Goal: Transaction & Acquisition: Purchase product/service

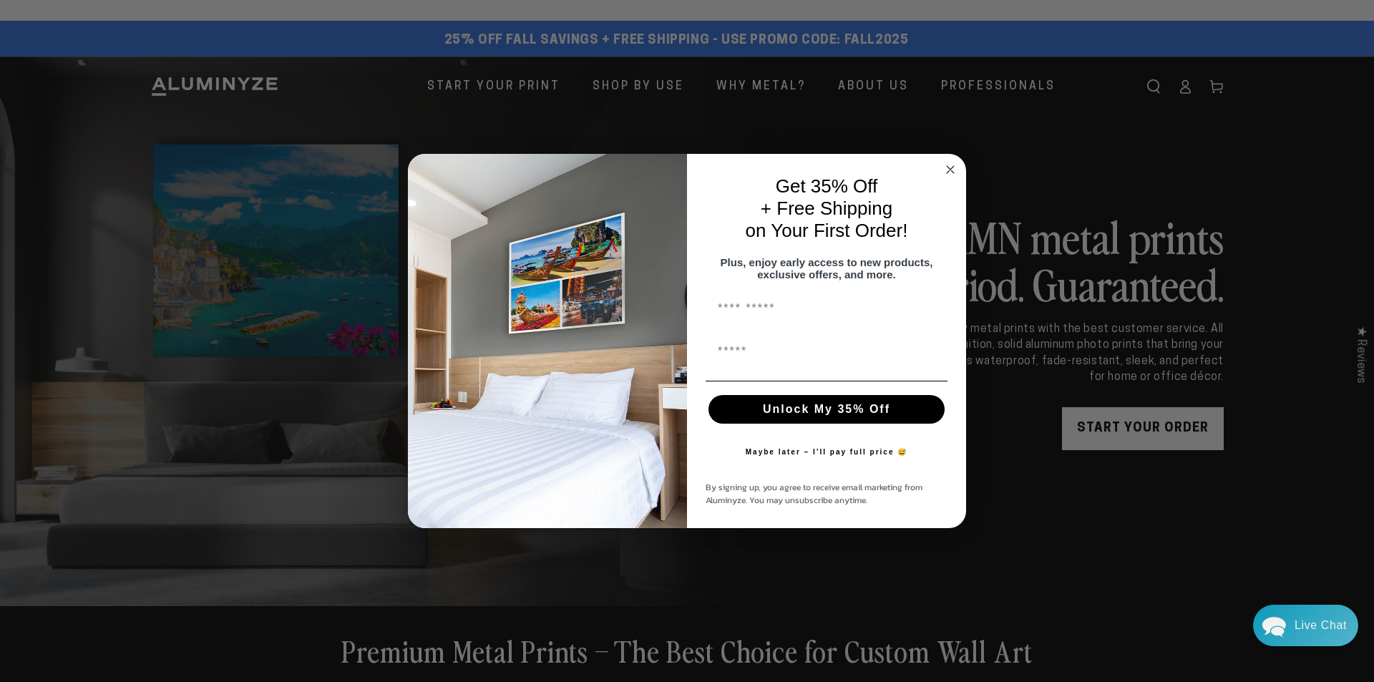
click at [957, 162] on circle "Close dialog" at bounding box center [950, 169] width 16 height 16
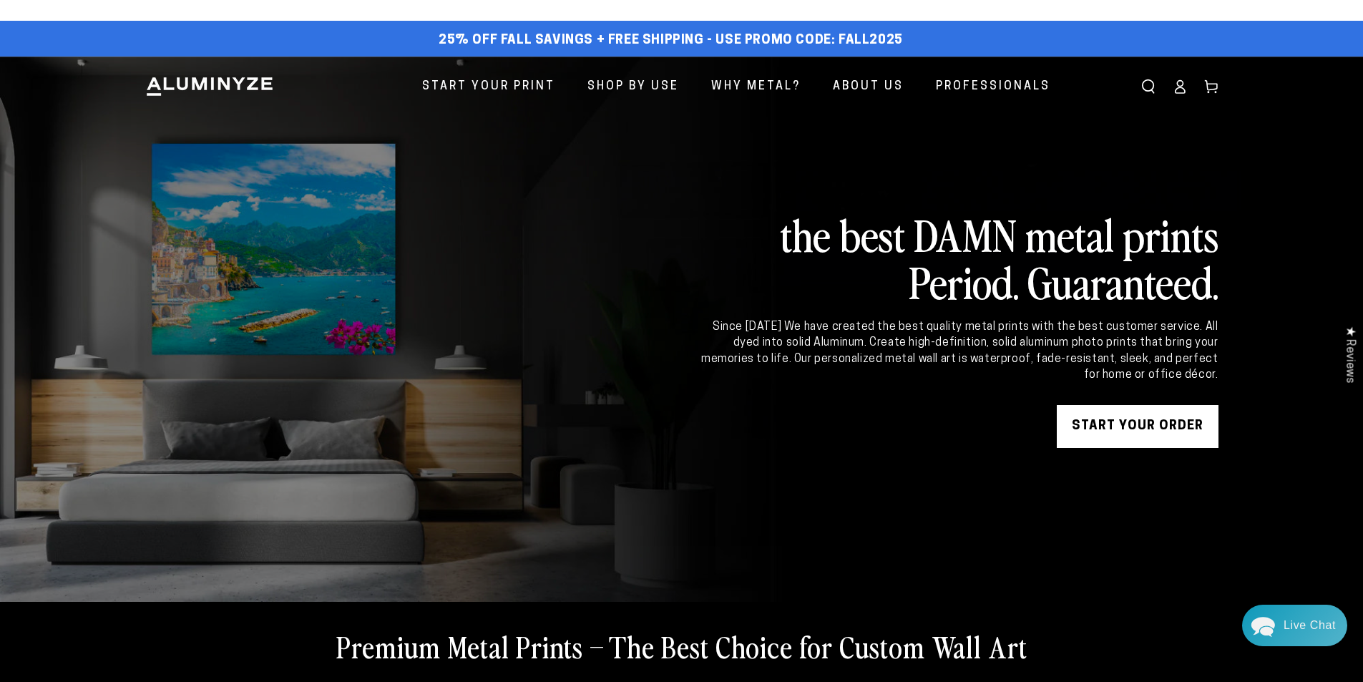
click at [1138, 416] on link "START YOUR Order" at bounding box center [1138, 426] width 162 height 43
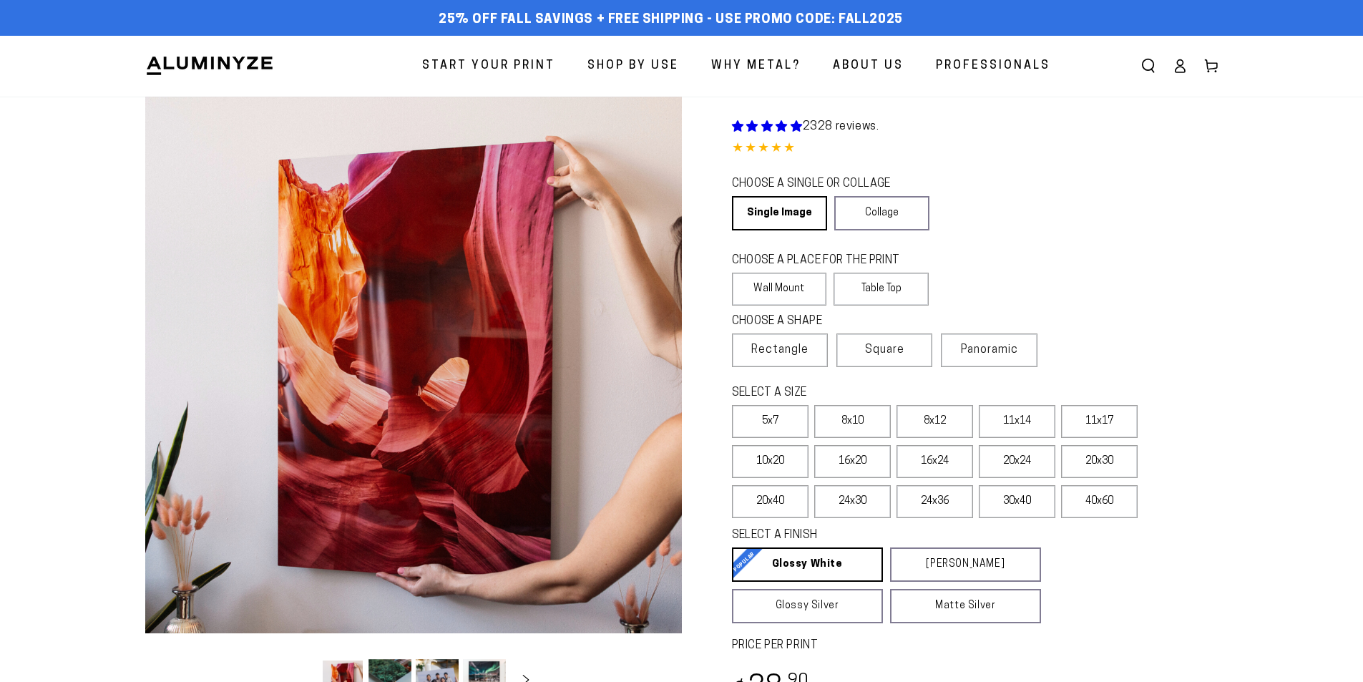
select select "**********"
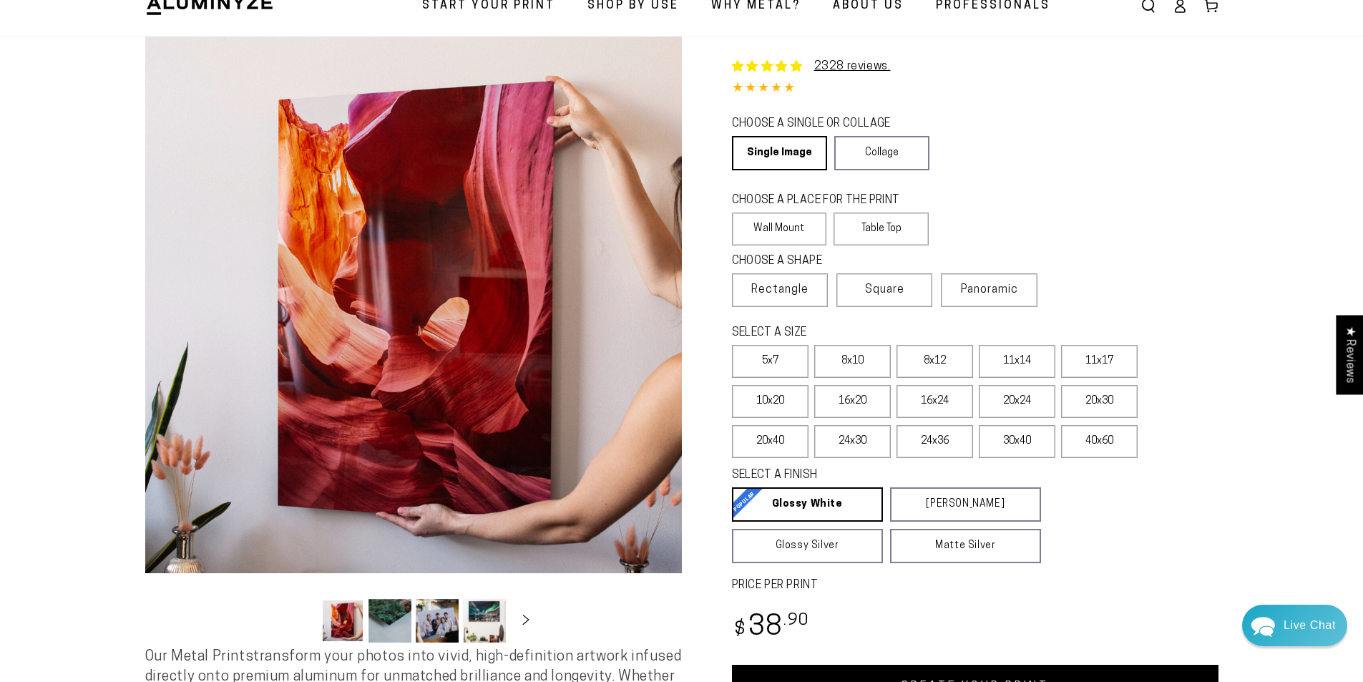
scroll to position [143, 0]
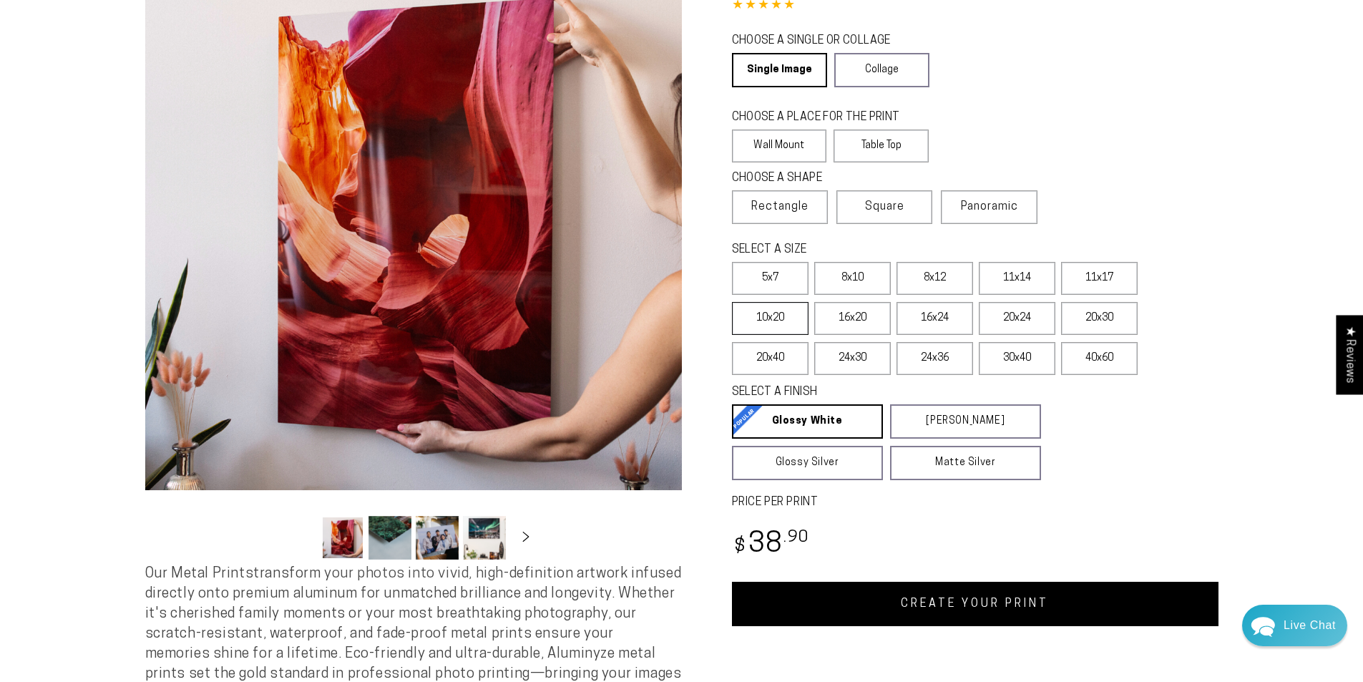
click at [783, 317] on label "10x20" at bounding box center [770, 318] width 77 height 33
click at [839, 312] on label "16x20" at bounding box center [852, 318] width 77 height 33
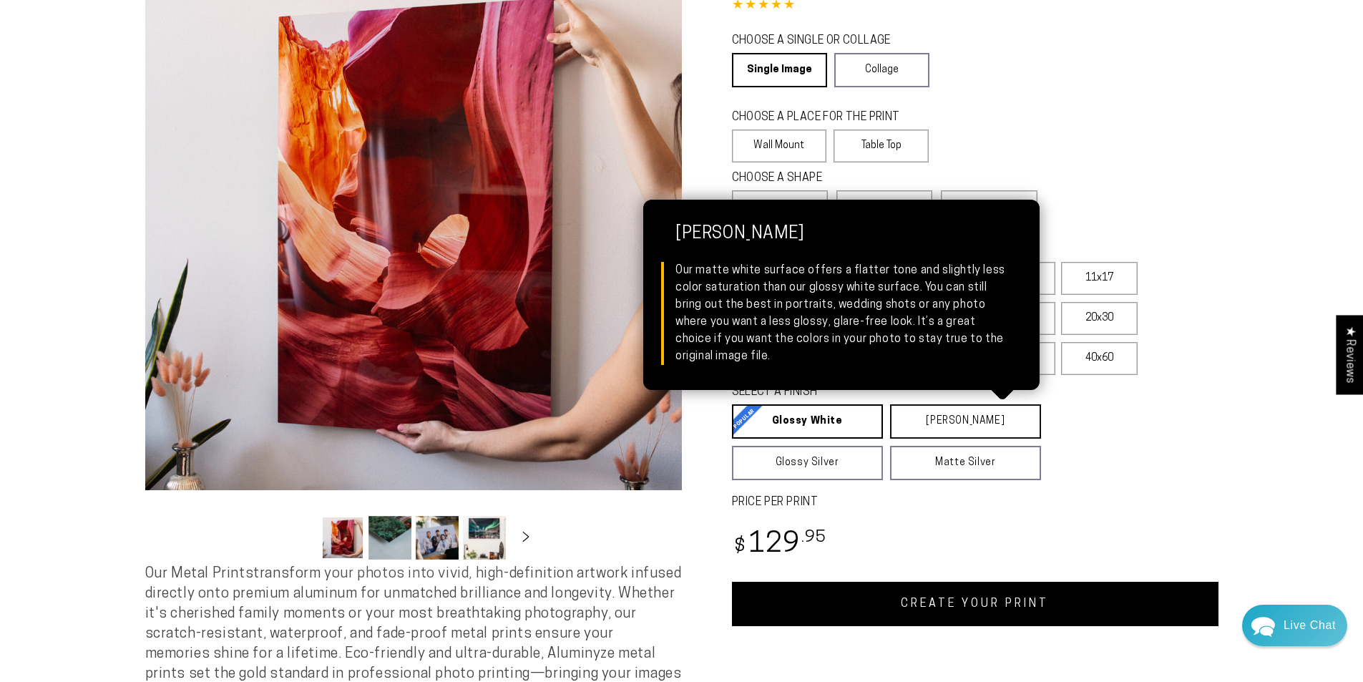
click at [917, 427] on link "Matte White Matte White Our matte white surface offers a flatter tone and sligh…" at bounding box center [965, 421] width 151 height 34
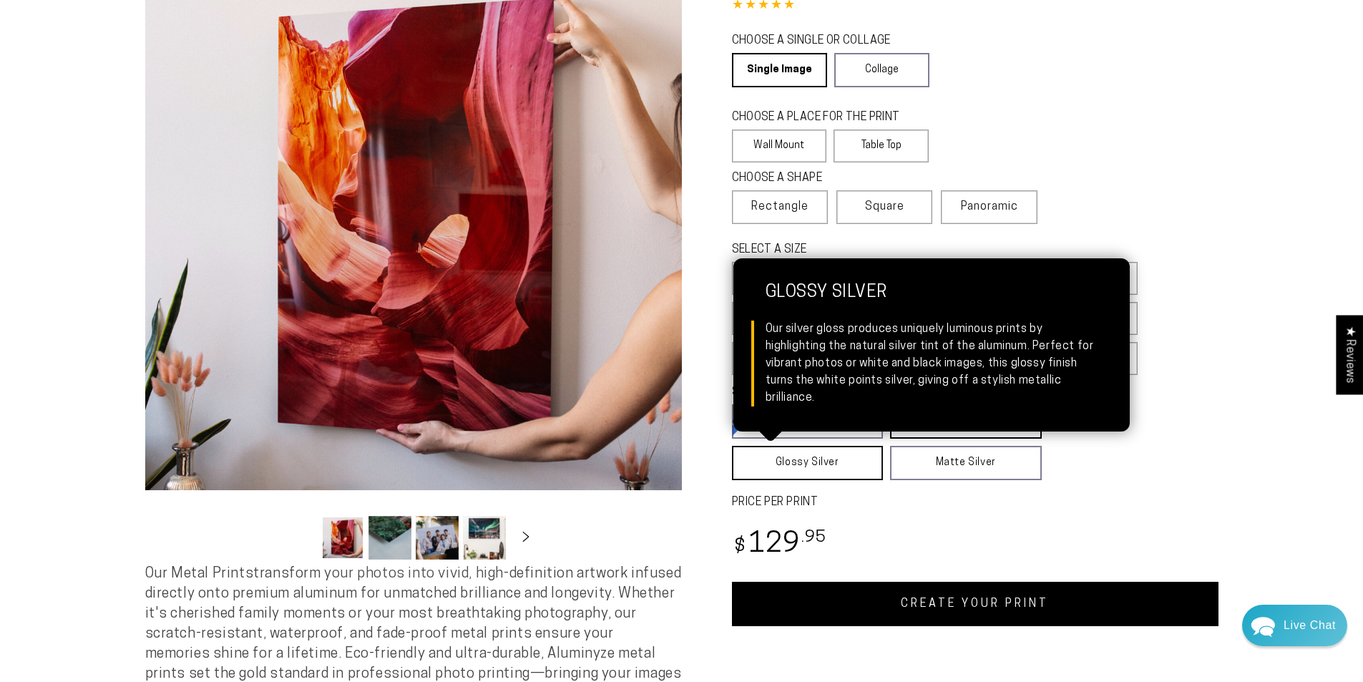
click at [826, 461] on link "Glossy Silver Glossy Silver Our silver gloss produces uniquely luminous prints …" at bounding box center [808, 463] width 152 height 34
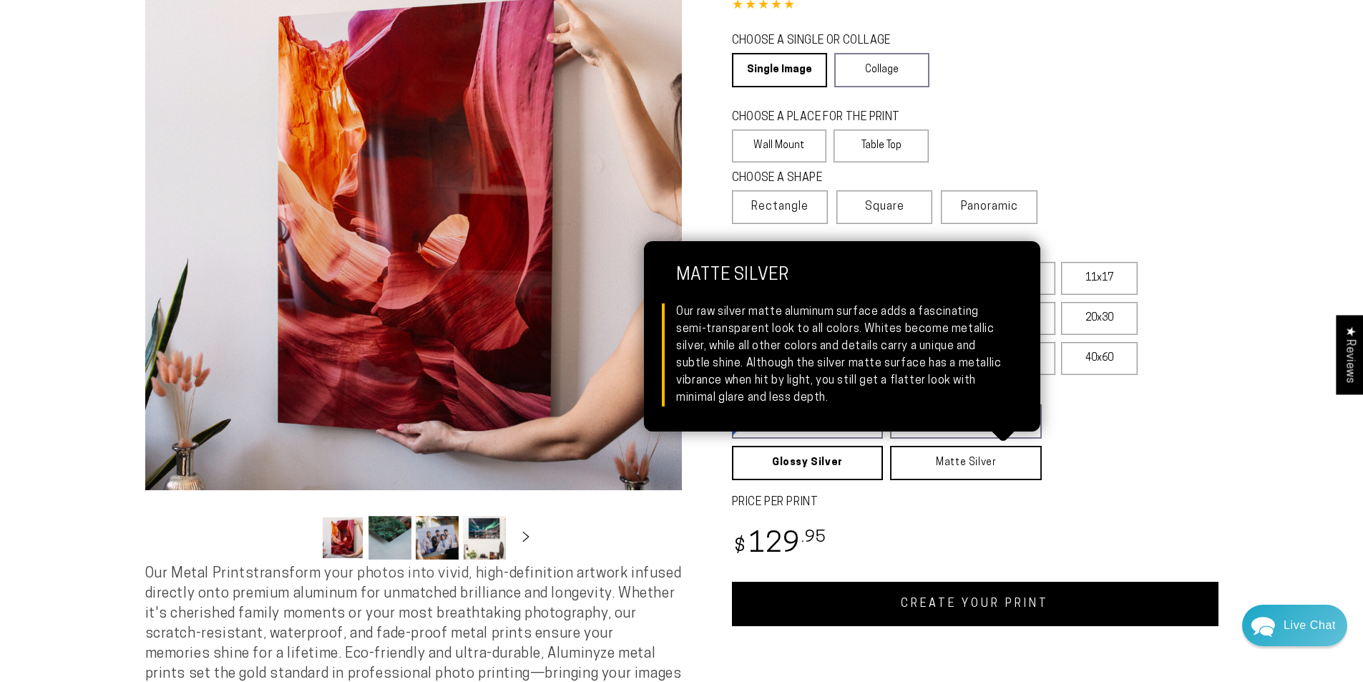
click at [966, 462] on link "Matte Silver Matte Silver Our raw silver matte aluminum surface adds a fascinat…" at bounding box center [966, 463] width 152 height 34
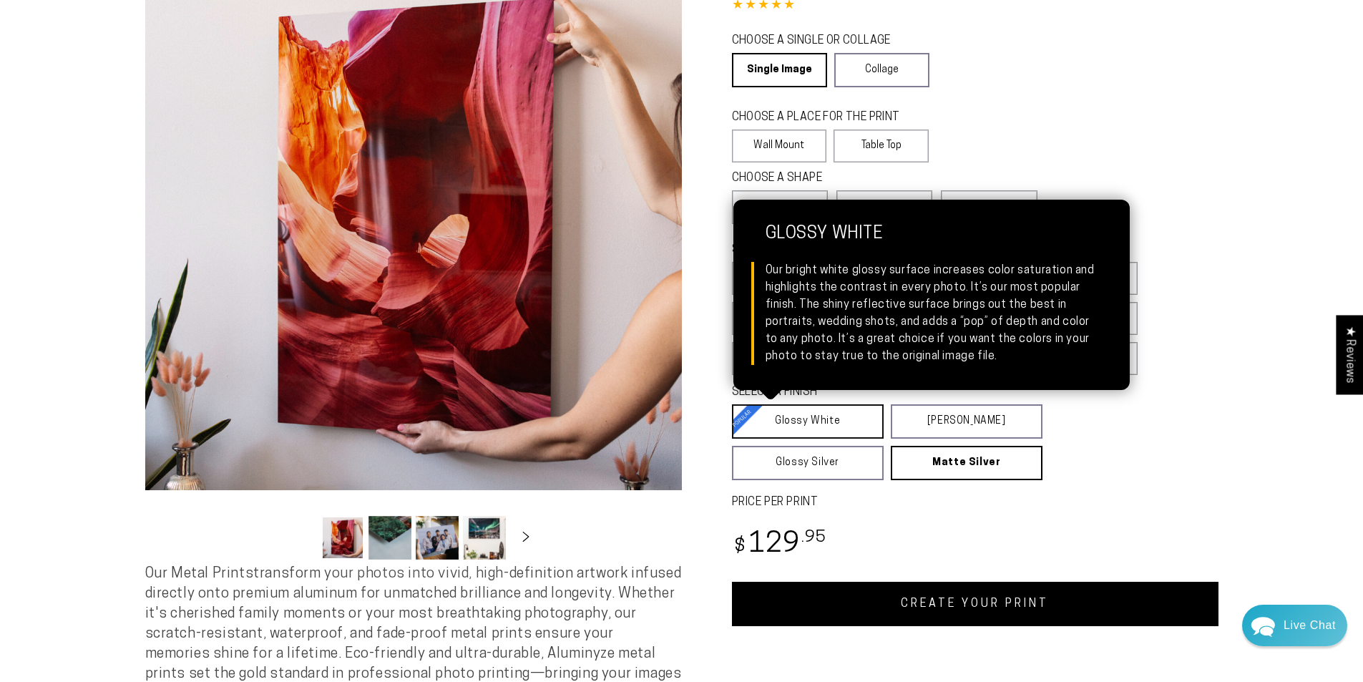
click at [853, 428] on link "Glossy White Glossy White Our bright white glossy surface increases color satur…" at bounding box center [808, 421] width 152 height 34
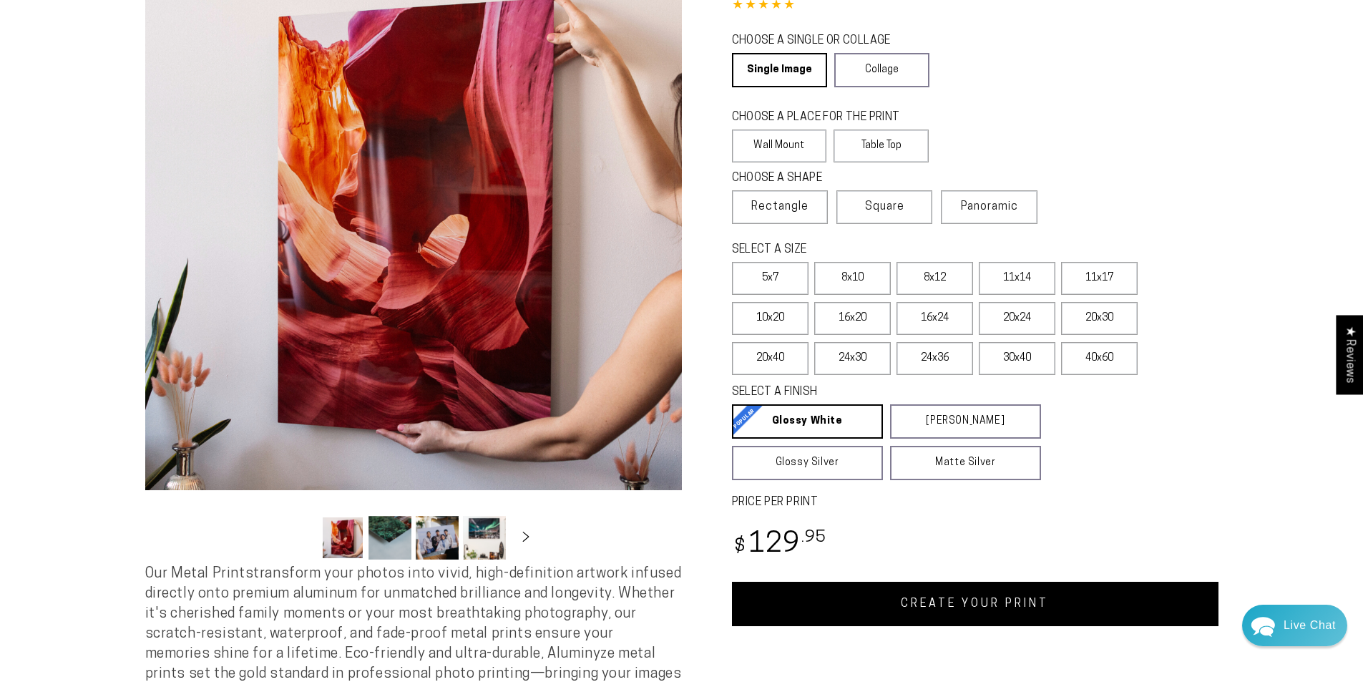
click at [942, 605] on link "CREATE YOUR PRINT" at bounding box center [975, 604] width 487 height 44
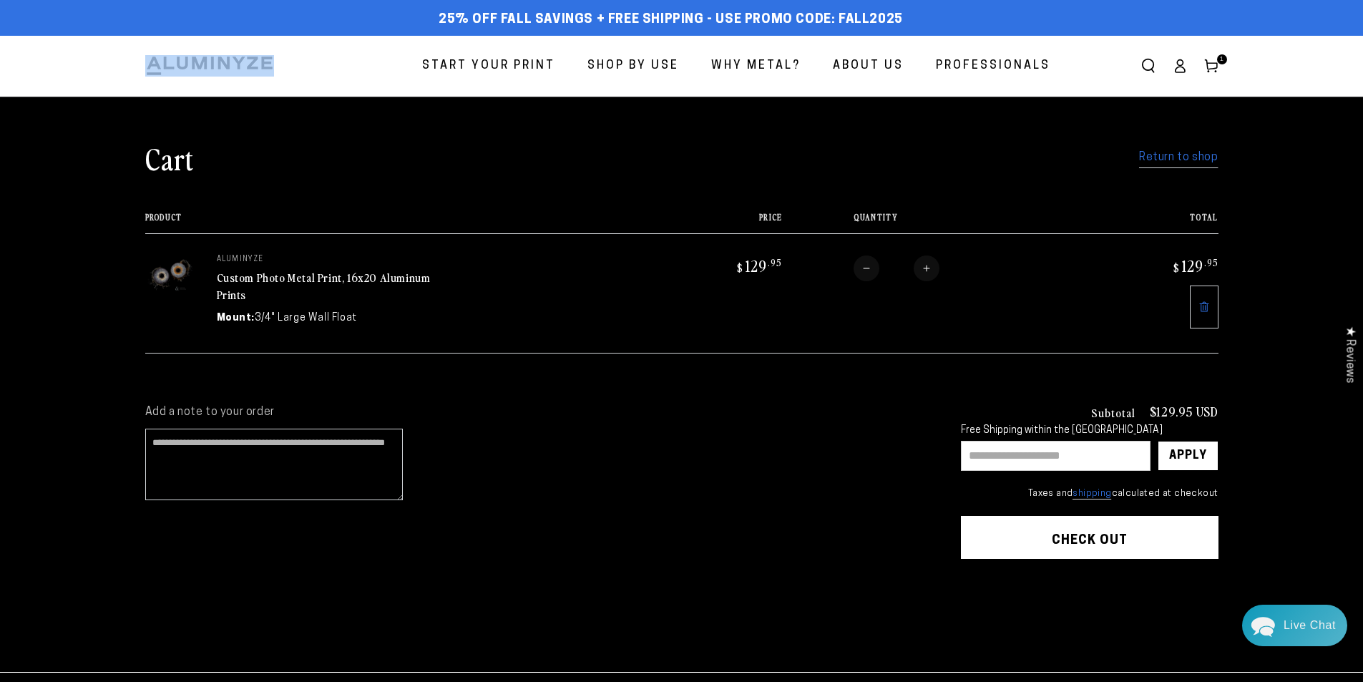
drag, startPoint x: 284, startPoint y: 62, endPoint x: 160, endPoint y: 62, distance: 123.8
click at [160, 62] on header "Start Your Print Shop By Use Shop By Use For Home For Business" at bounding box center [681, 66] width 1145 height 61
copy header
click at [1053, 441] on input "text" at bounding box center [1056, 456] width 190 height 30
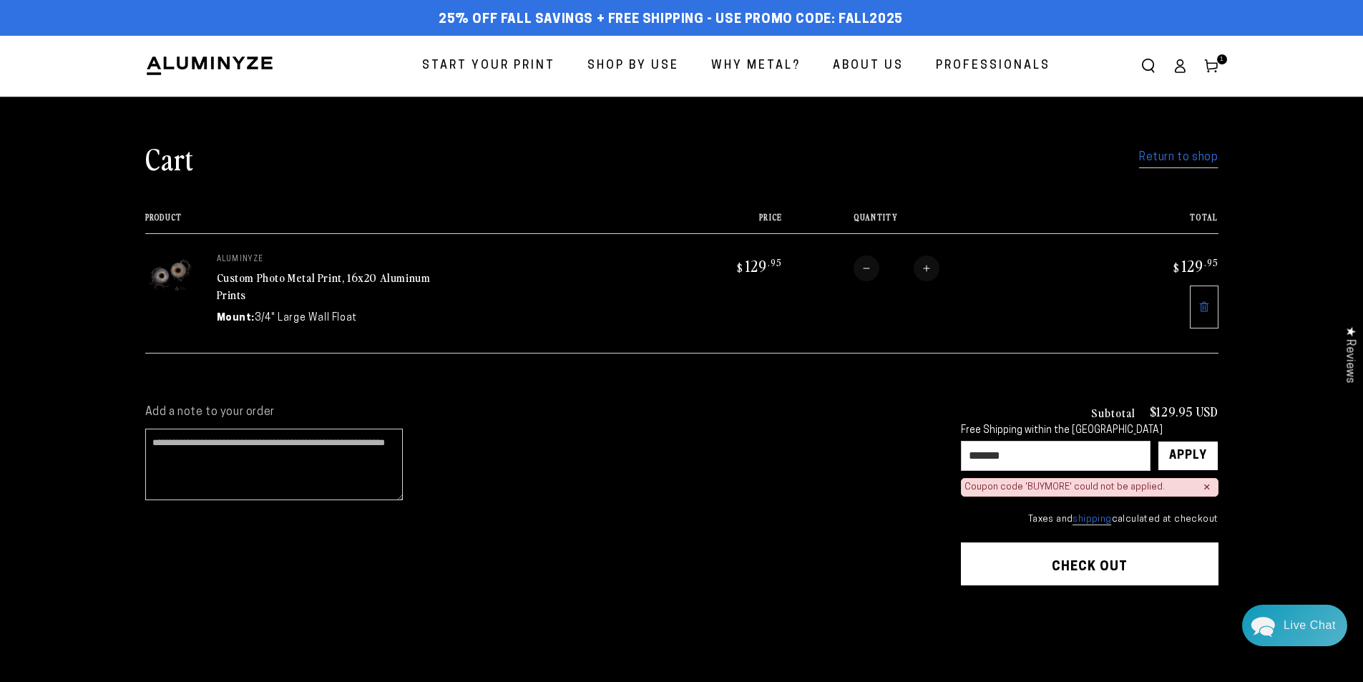
drag, startPoint x: 958, startPoint y: 449, endPoint x: 786, endPoint y: 434, distance: 171.8
click at [786, 434] on div "Add a note to your order Subtotal $129.95 USD Free Shipping within the USA ****…" at bounding box center [681, 539] width 1073 height 268
type input "*"
type input "********"
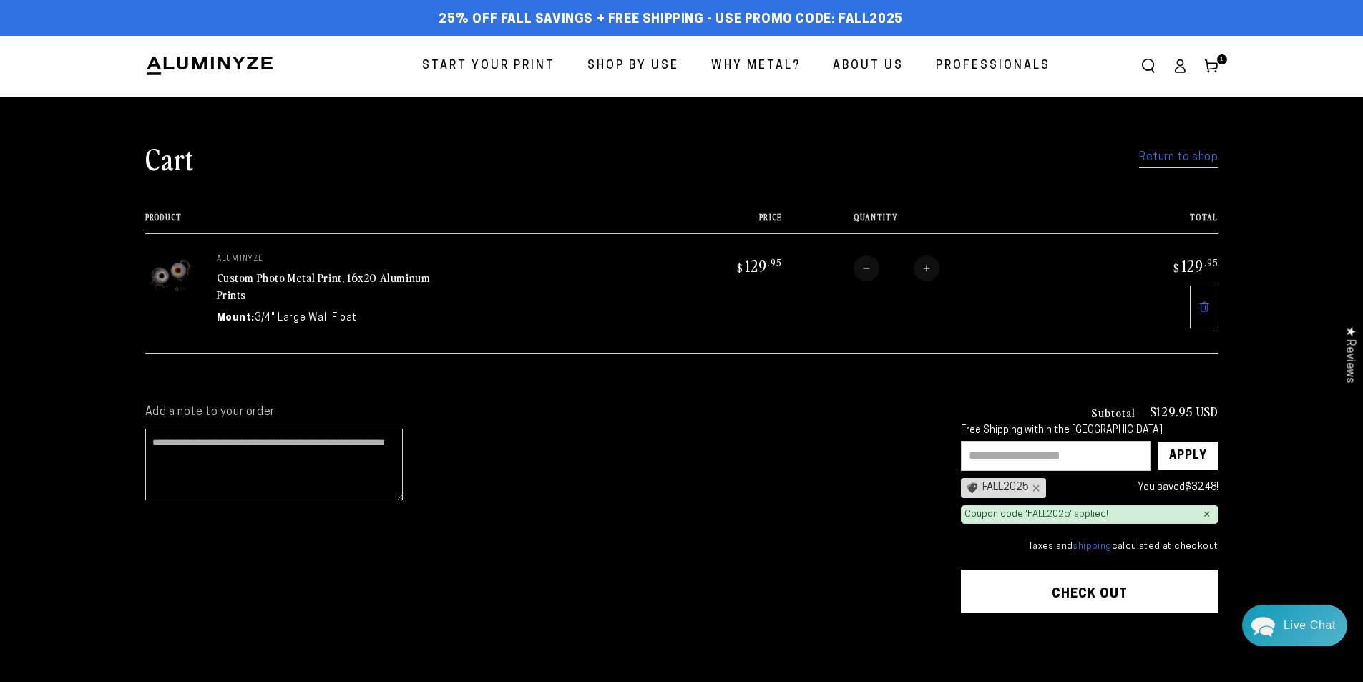
click at [1099, 590] on button "Check out" at bounding box center [1090, 591] width 258 height 43
